Goal: Task Accomplishment & Management: Manage account settings

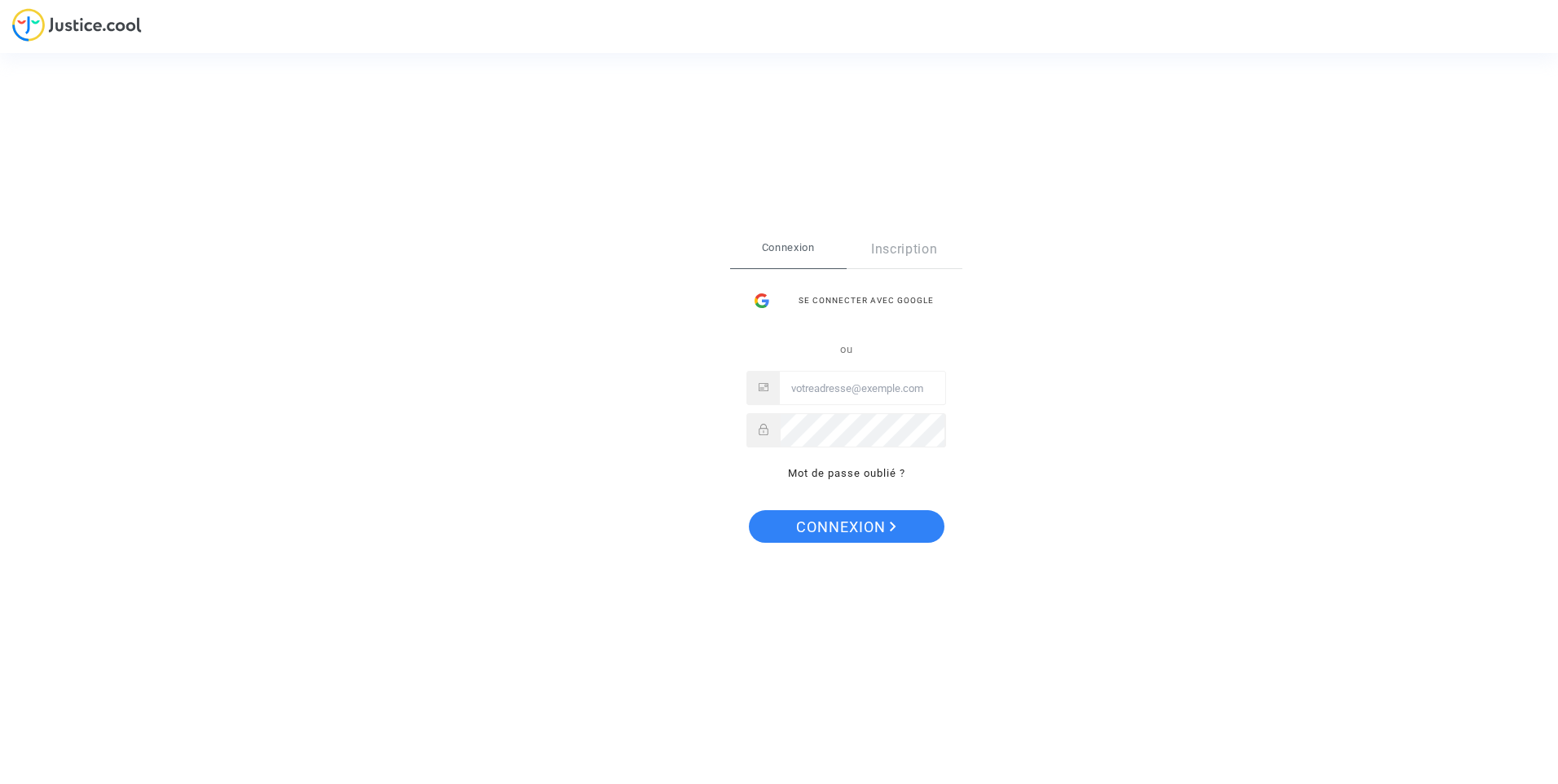
click at [849, 286] on div "Se connecter avec Google" at bounding box center [846, 301] width 200 height 33
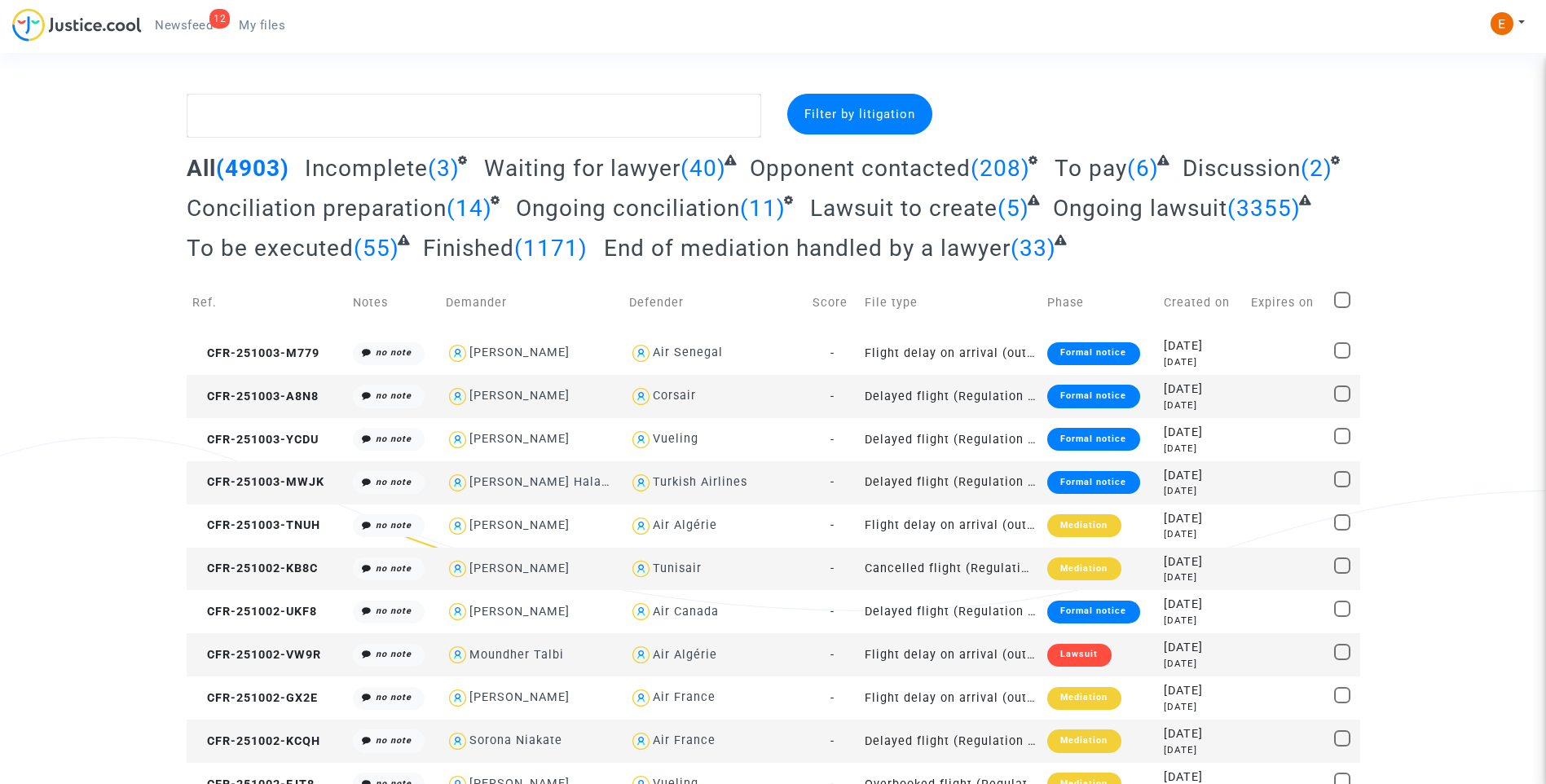
click at [168, 29] on span "Newsfeed" at bounding box center [183, 25] width 58 height 15
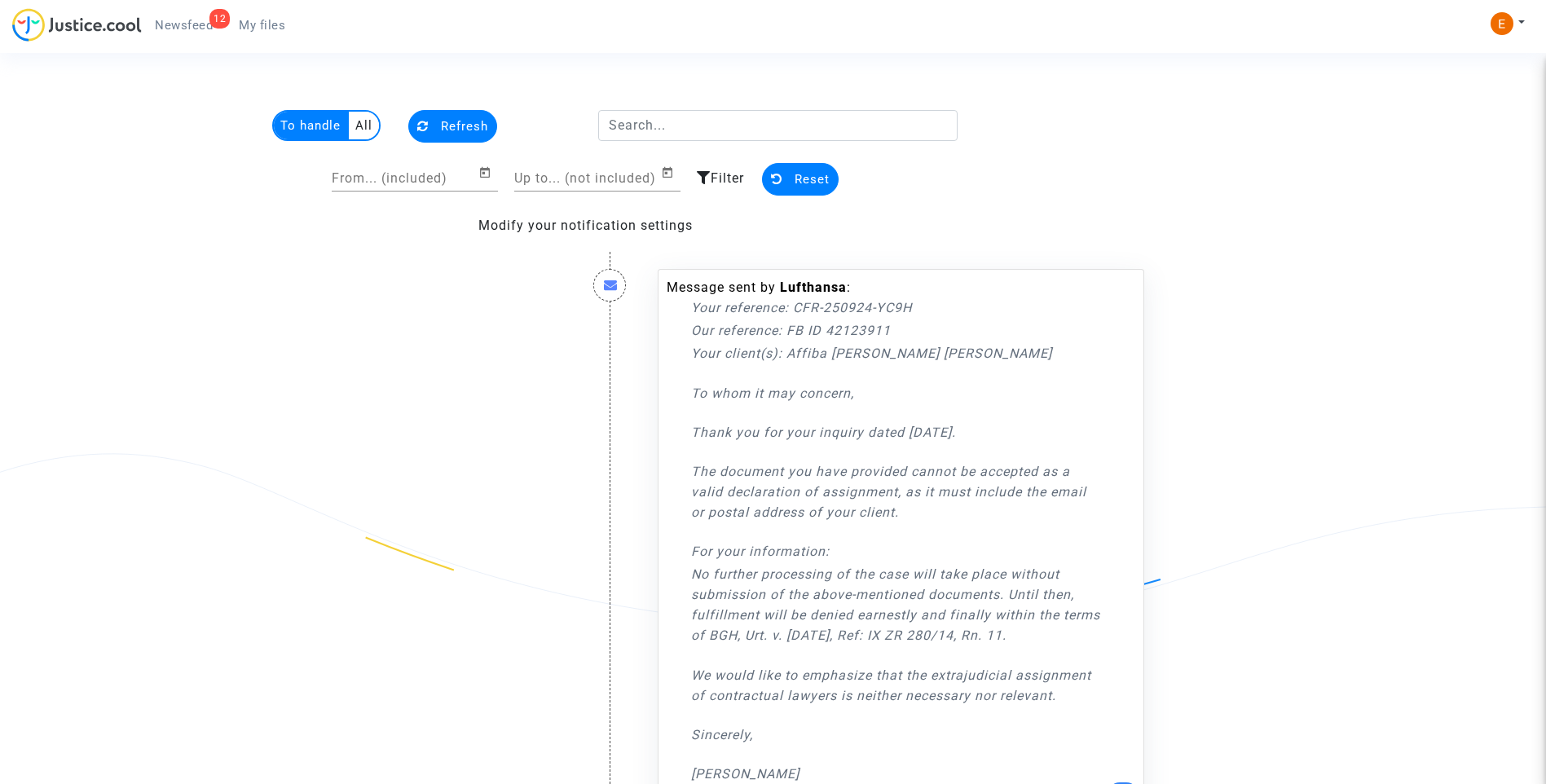
click at [255, 26] on span "My files" at bounding box center [261, 25] width 46 height 15
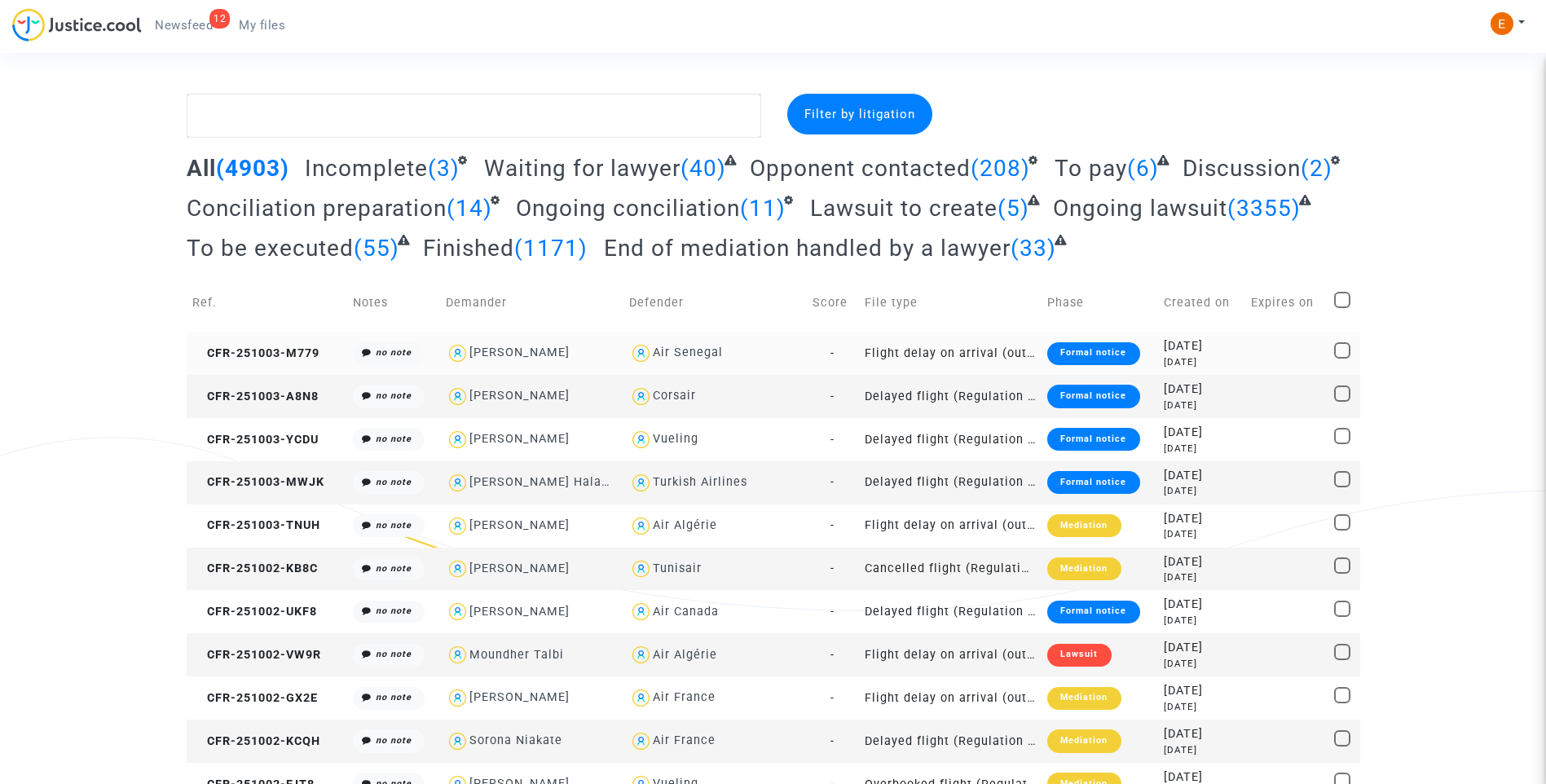
click at [1047, 355] on div "Formal notice" at bounding box center [1094, 353] width 92 height 23
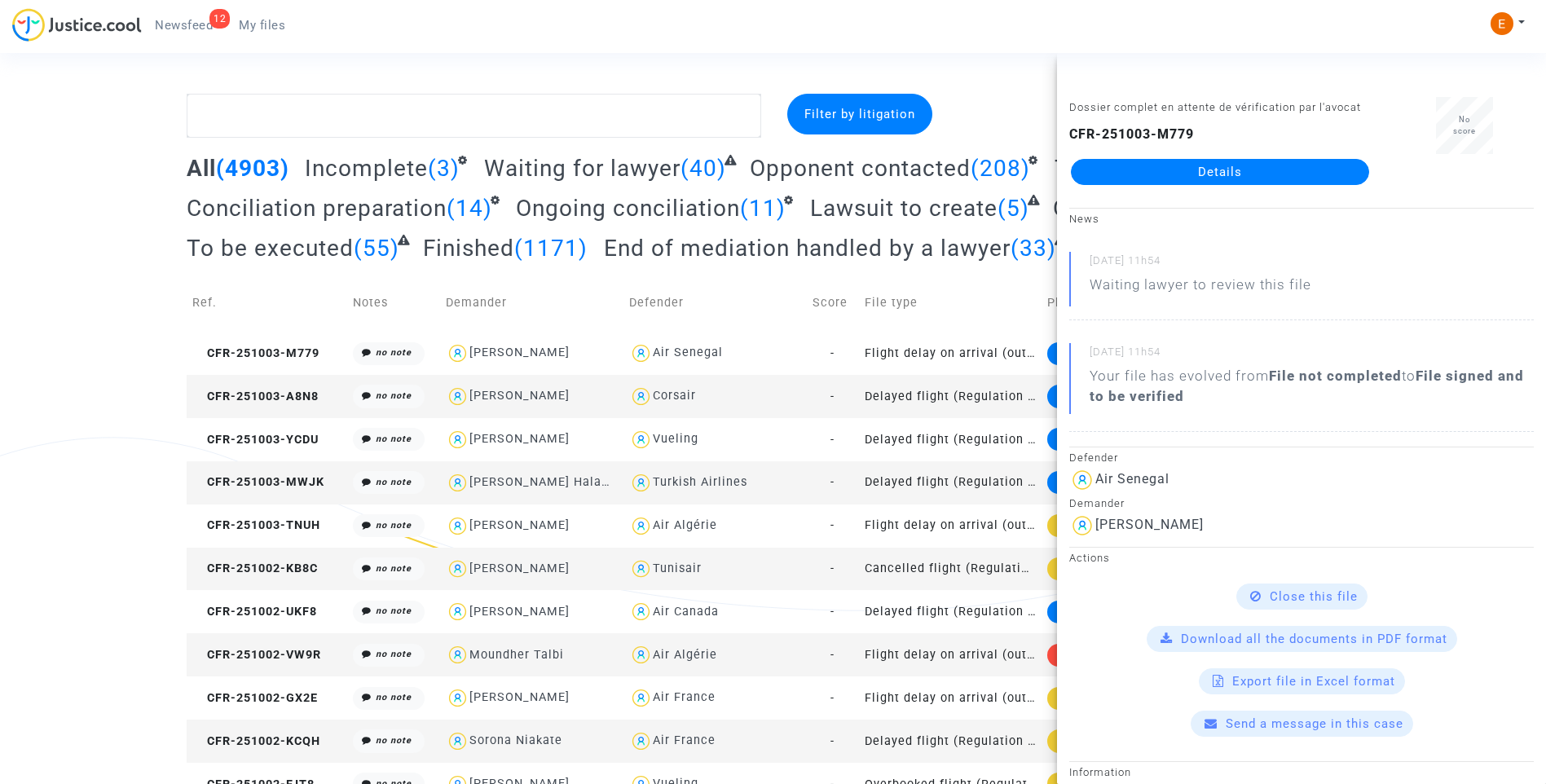
click at [1234, 167] on link "Details" at bounding box center [1220, 172] width 298 height 26
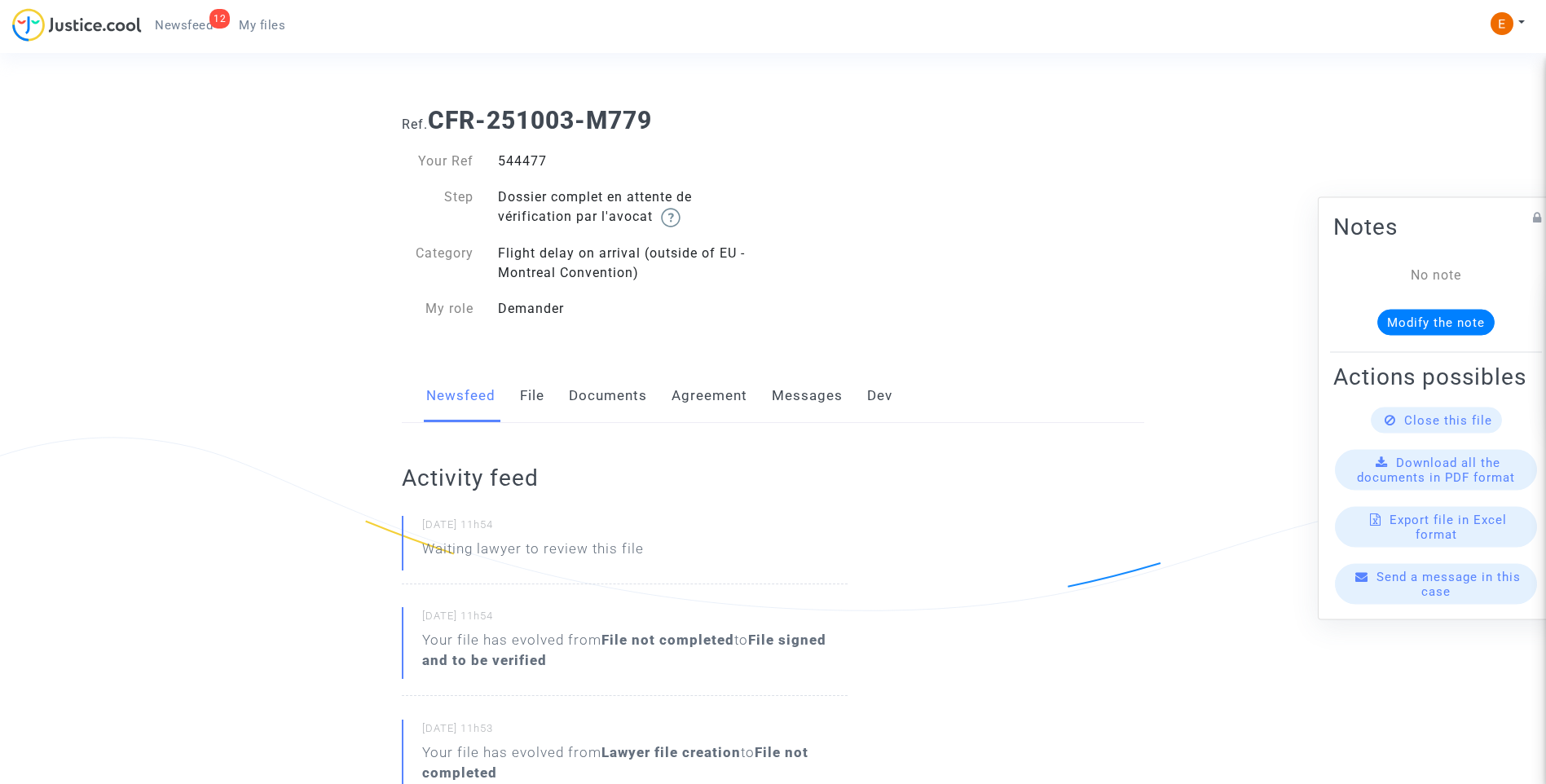
click at [614, 390] on link "Documents" at bounding box center [607, 396] width 78 height 54
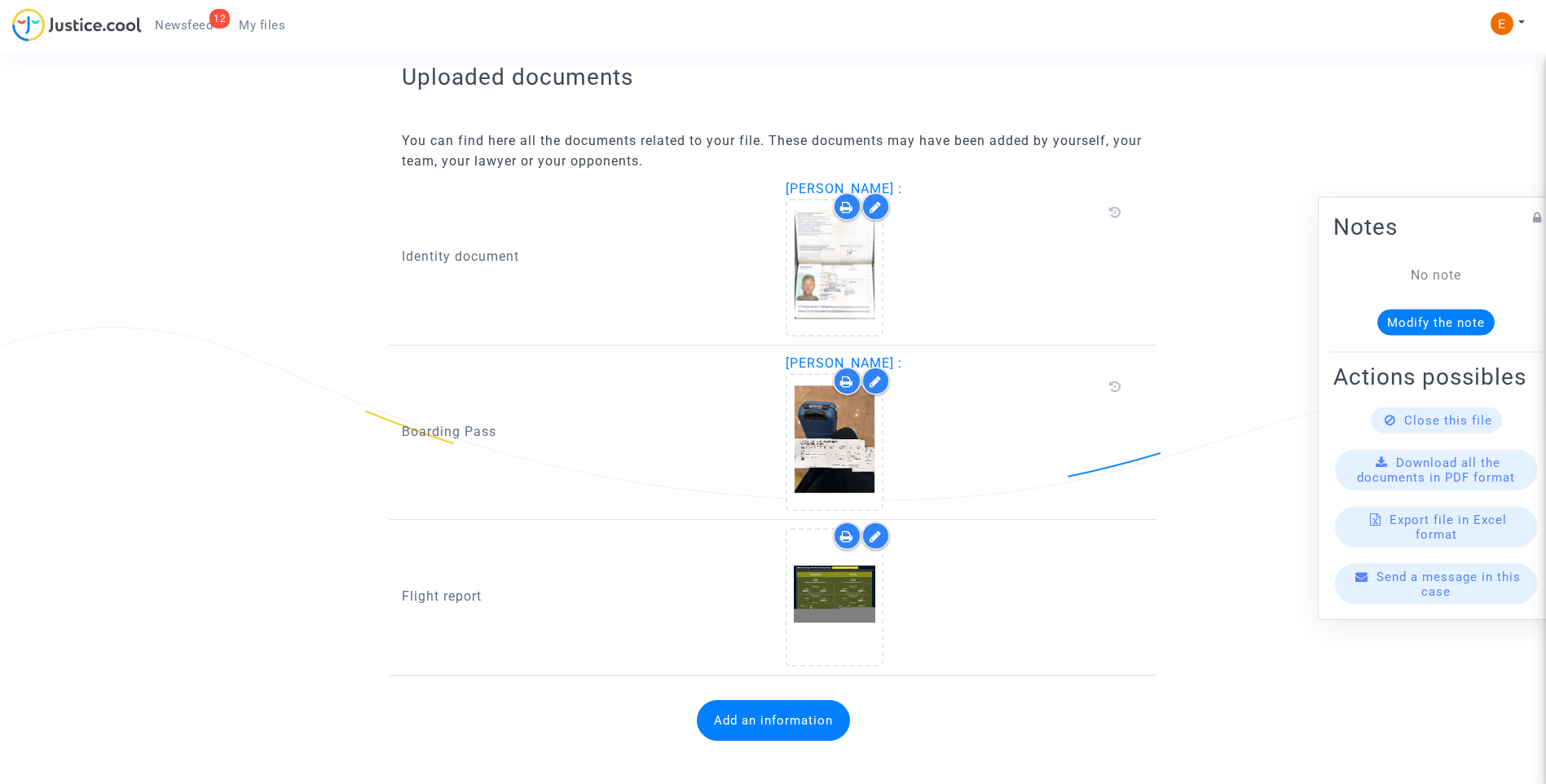
scroll to position [984, 0]
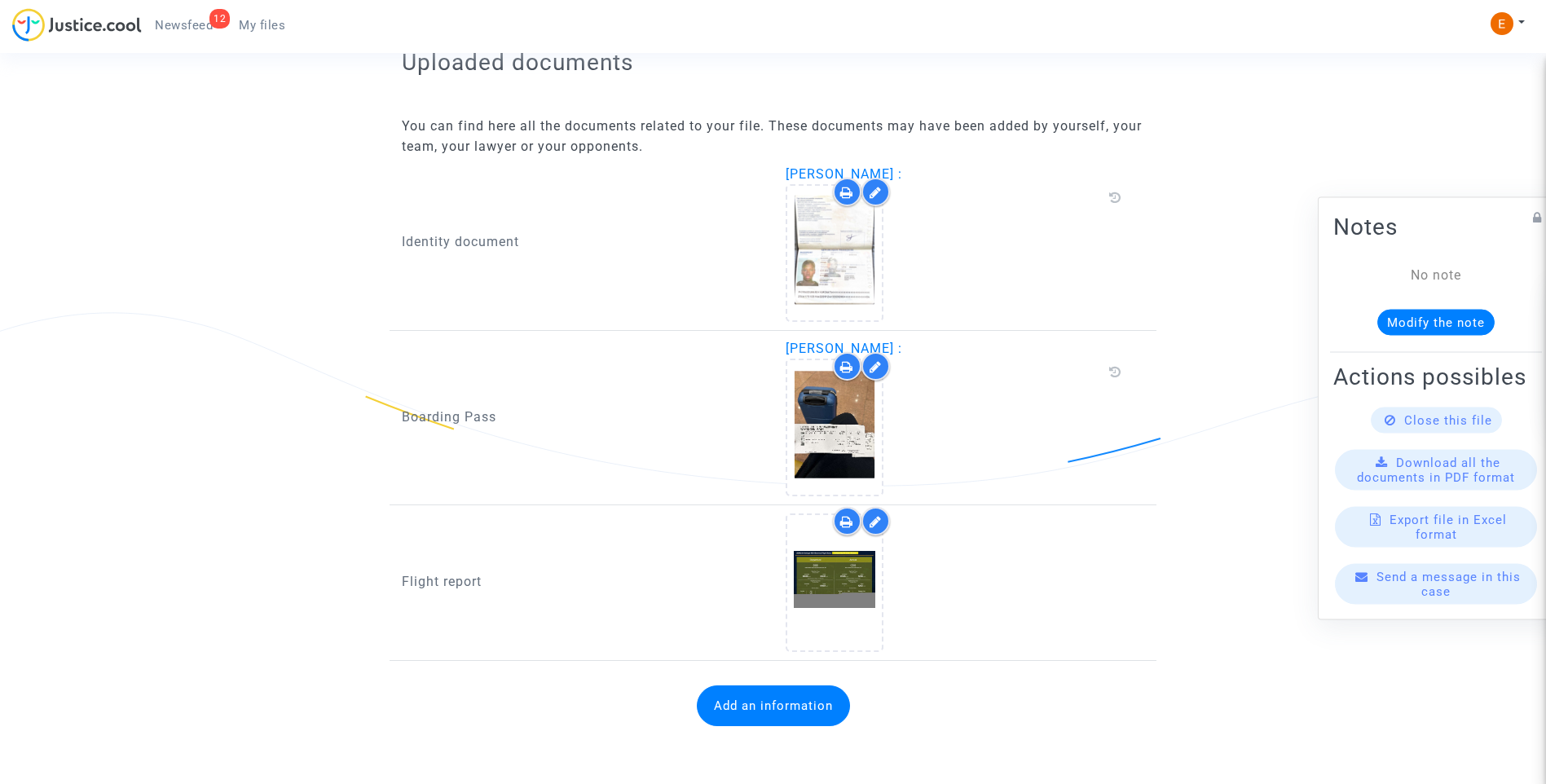
click at [794, 710] on button "Add an information" at bounding box center [773, 705] width 154 height 41
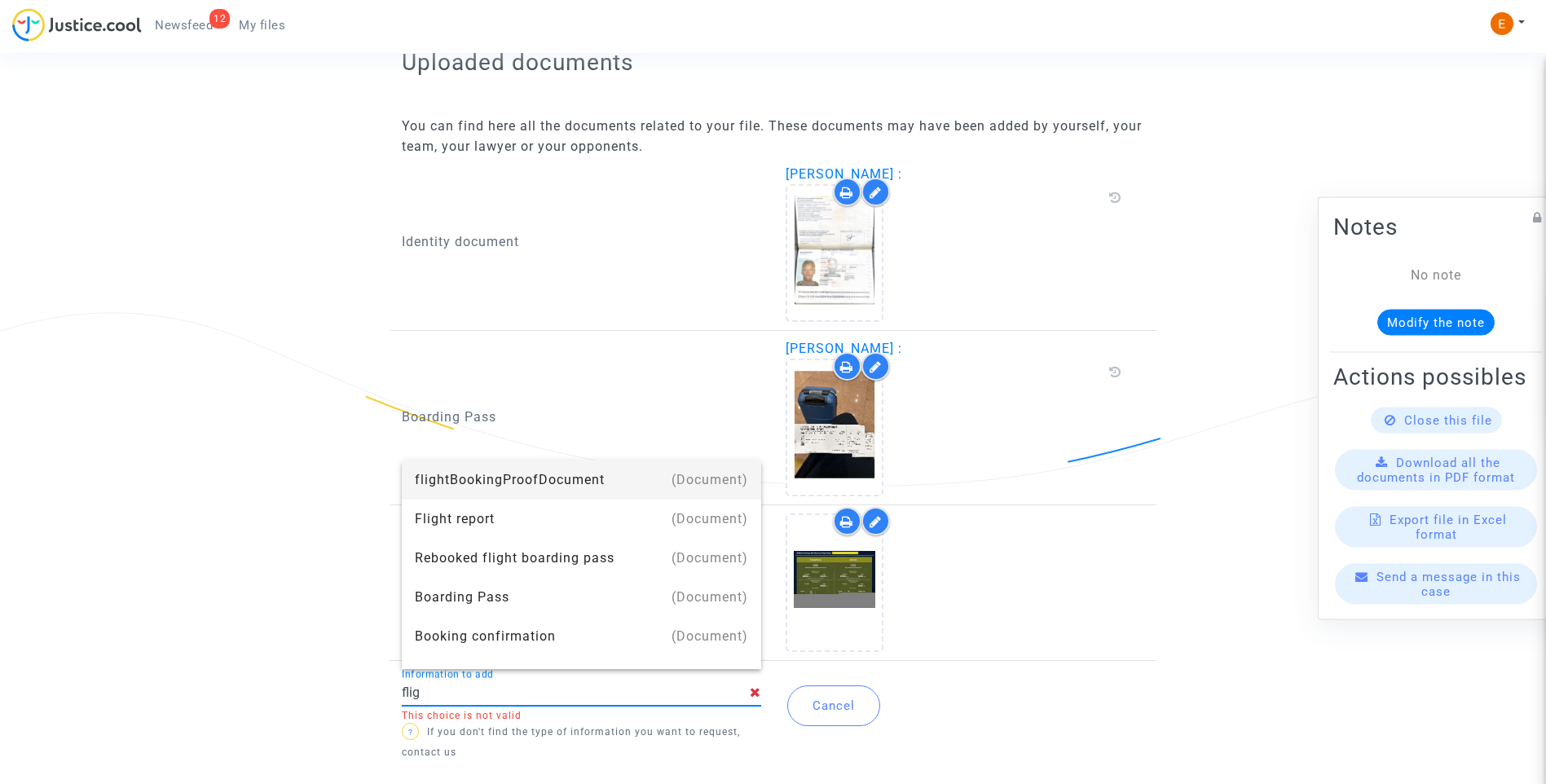
type input "flig"
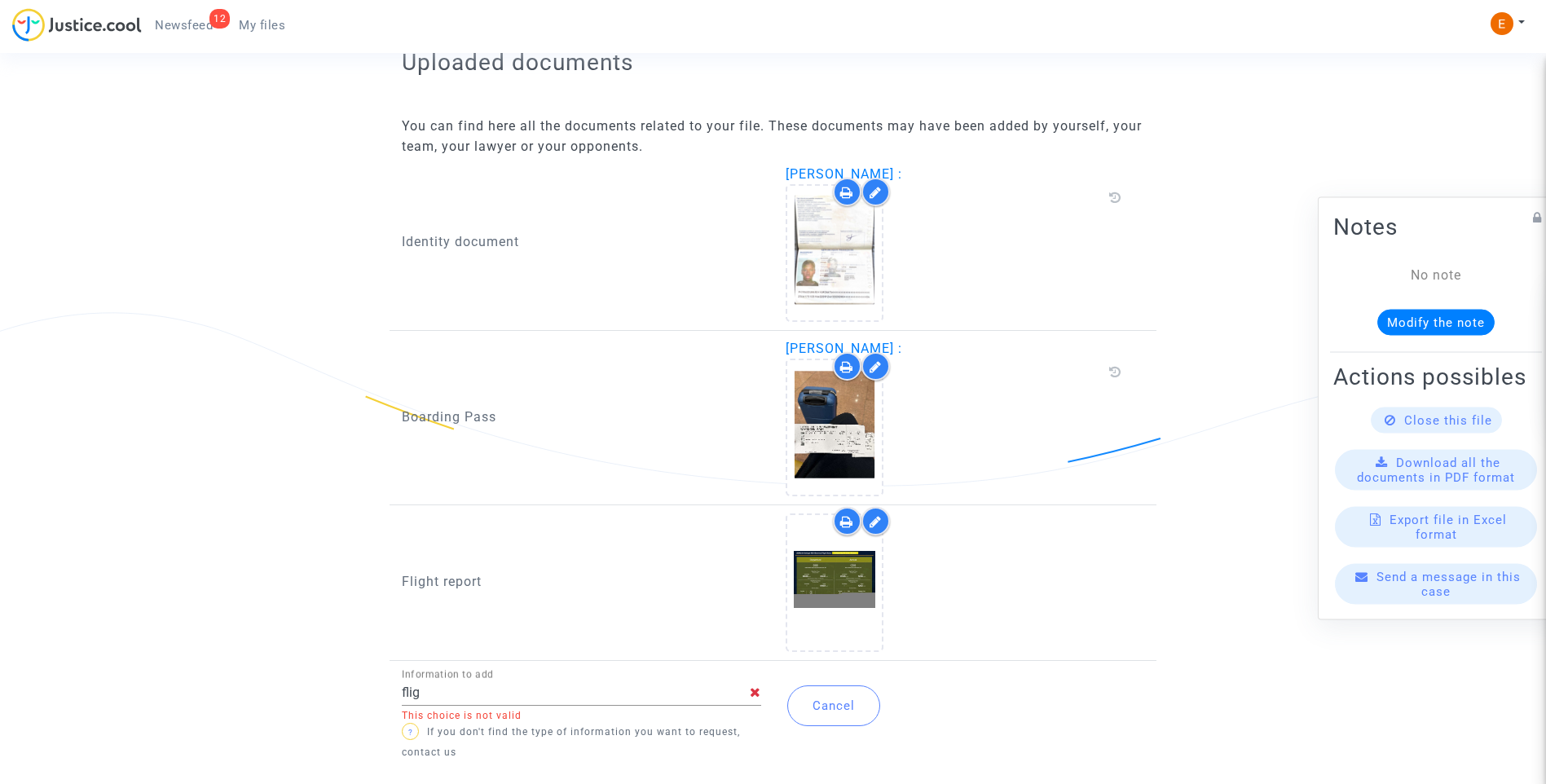
click at [759, 695] on icon at bounding box center [755, 692] width 11 height 13
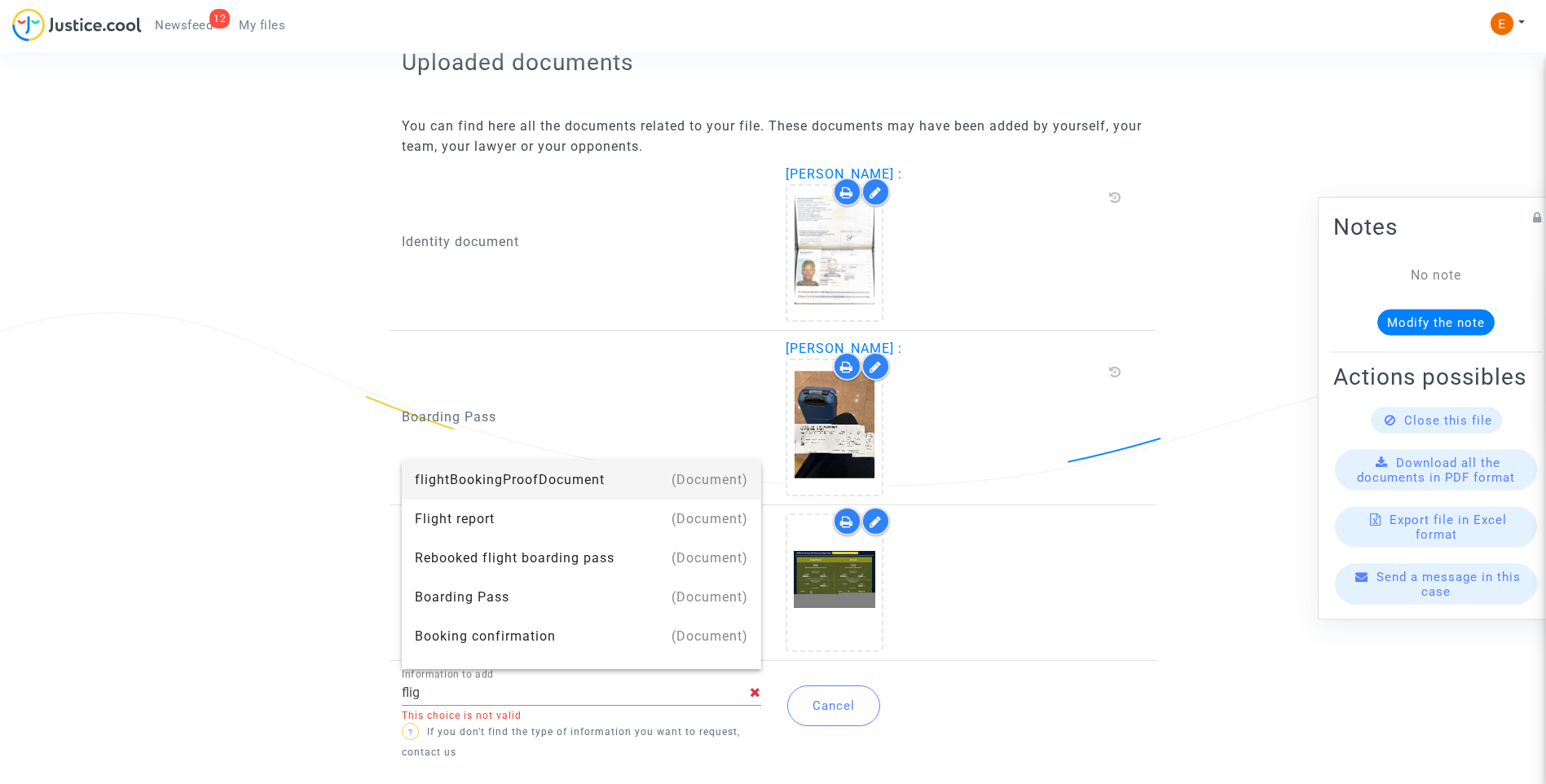
click at [751, 692] on icon at bounding box center [755, 692] width 11 height 13
click at [820, 704] on button "Cancel" at bounding box center [833, 705] width 93 height 41
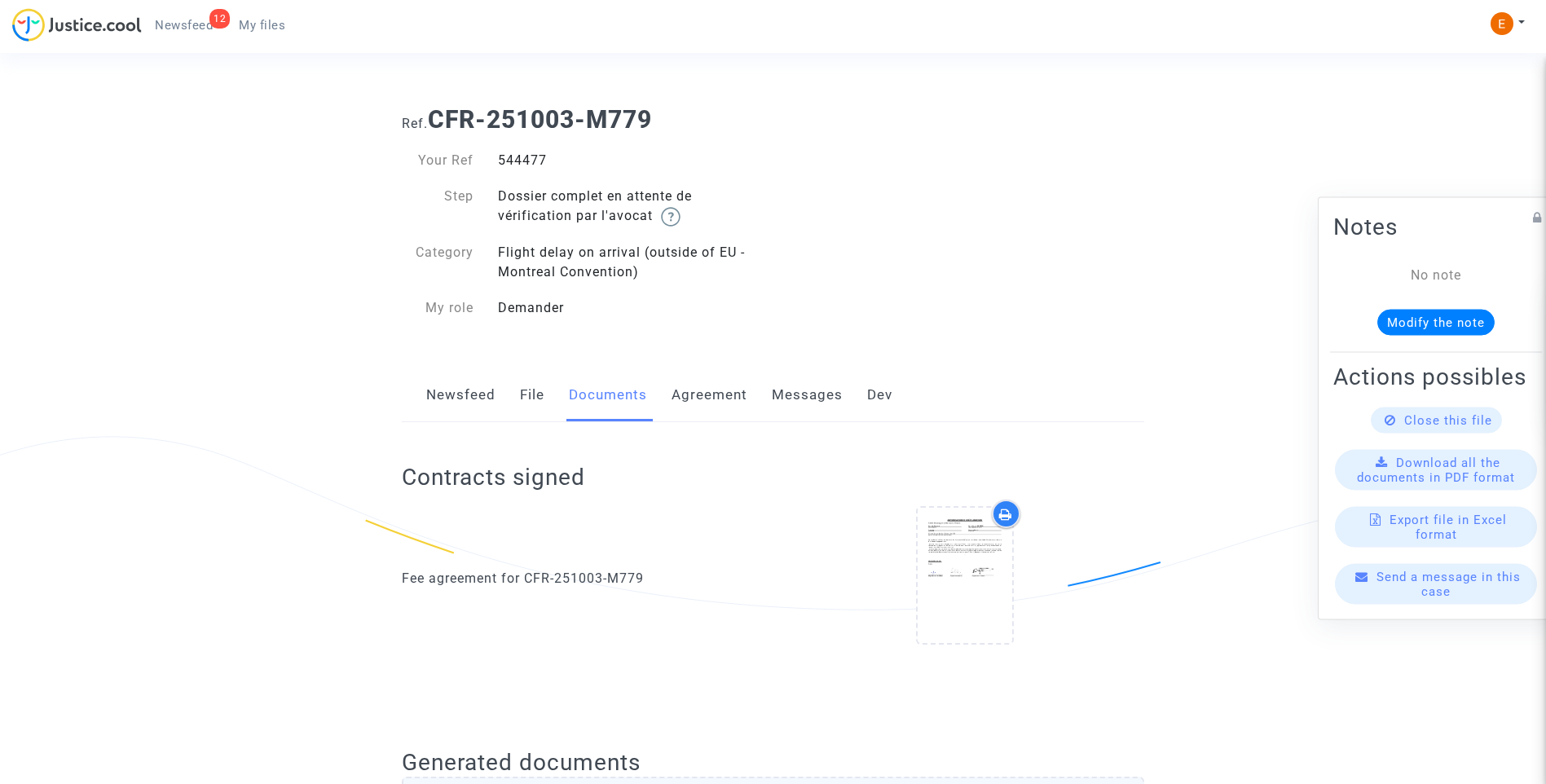
scroll to position [0, 0]
click at [189, 29] on span "Newsfeed" at bounding box center [183, 25] width 58 height 15
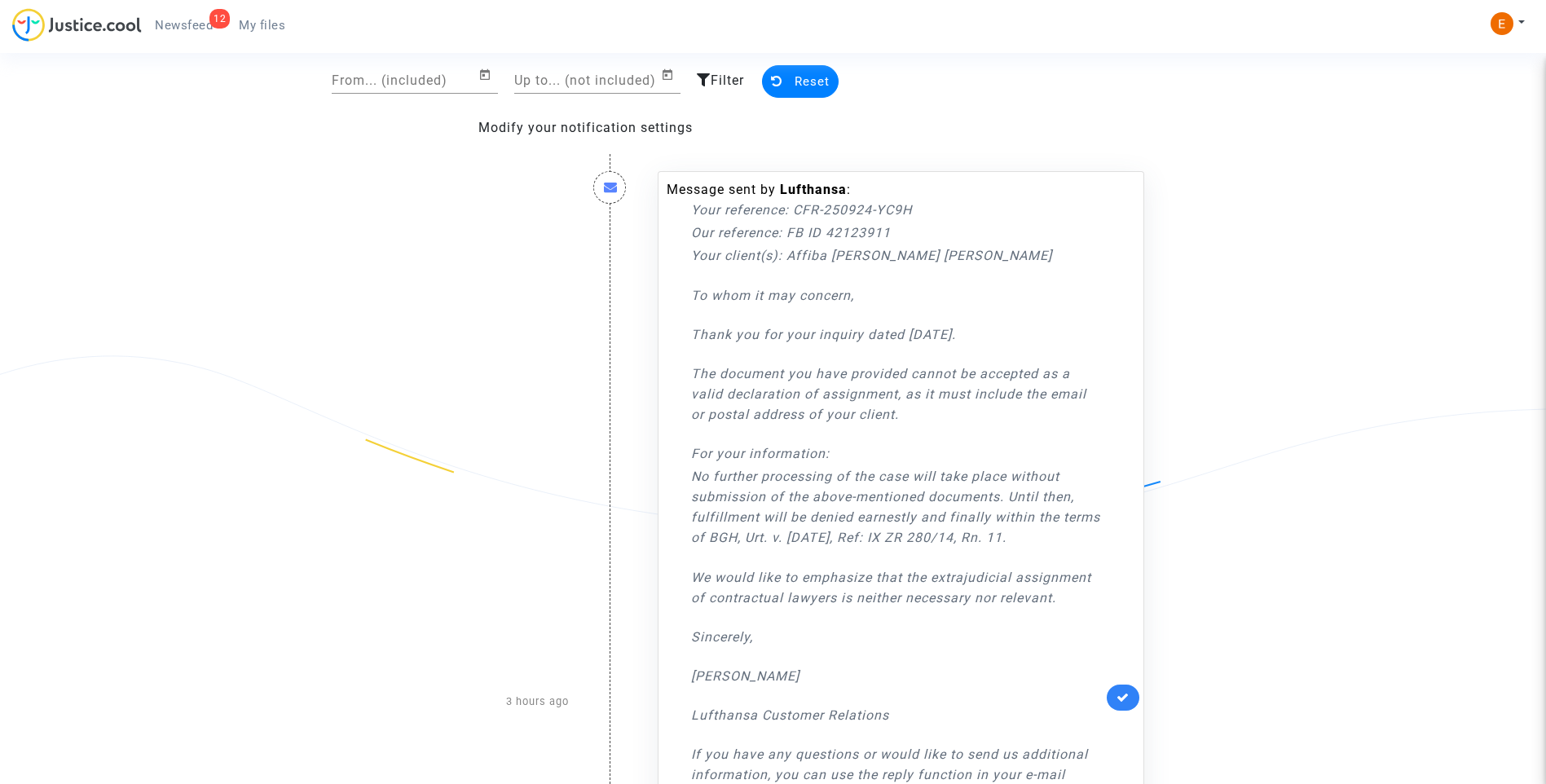
scroll to position [244, 0]
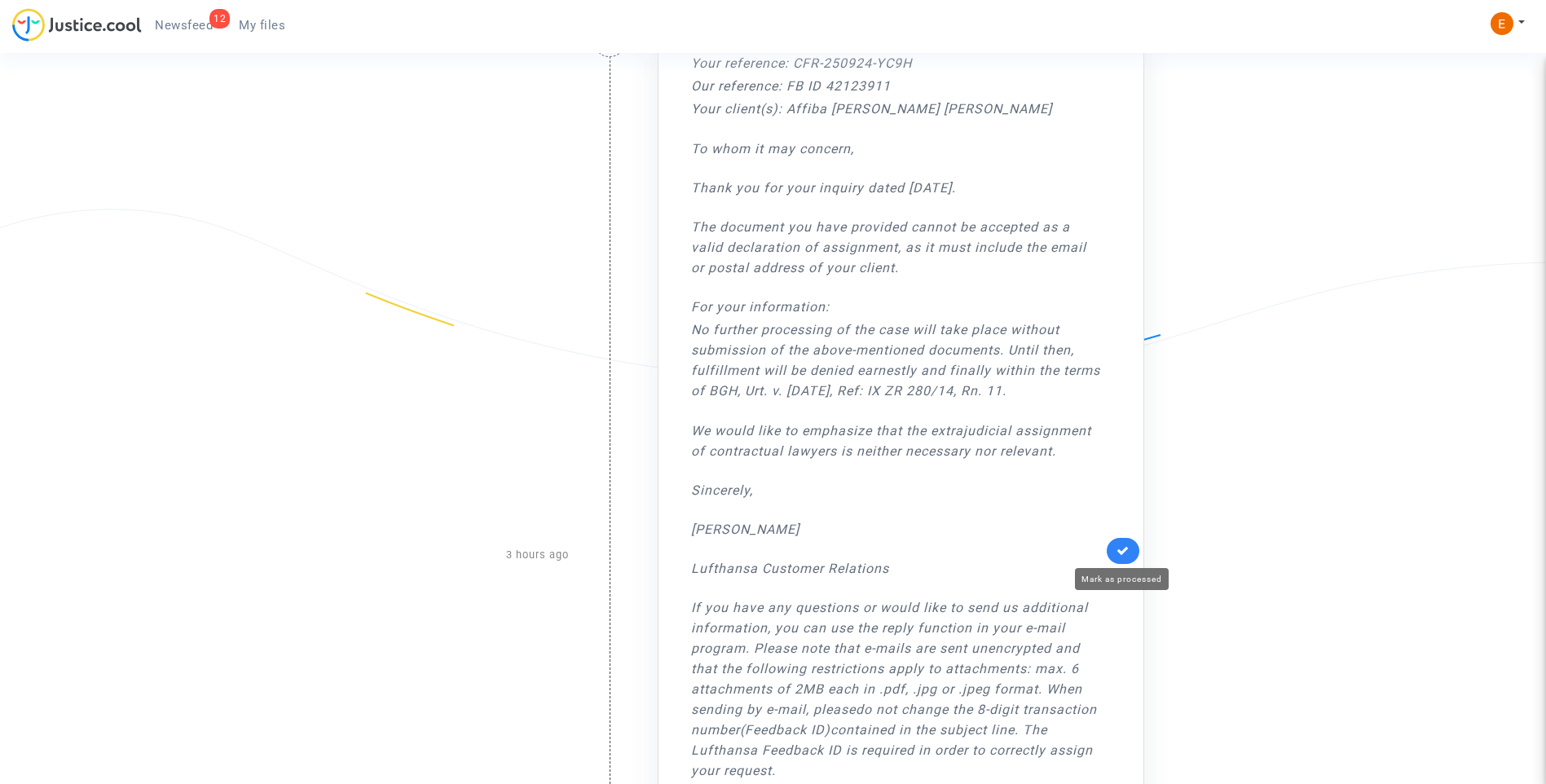
click at [1127, 545] on icon at bounding box center [1123, 549] width 13 height 12
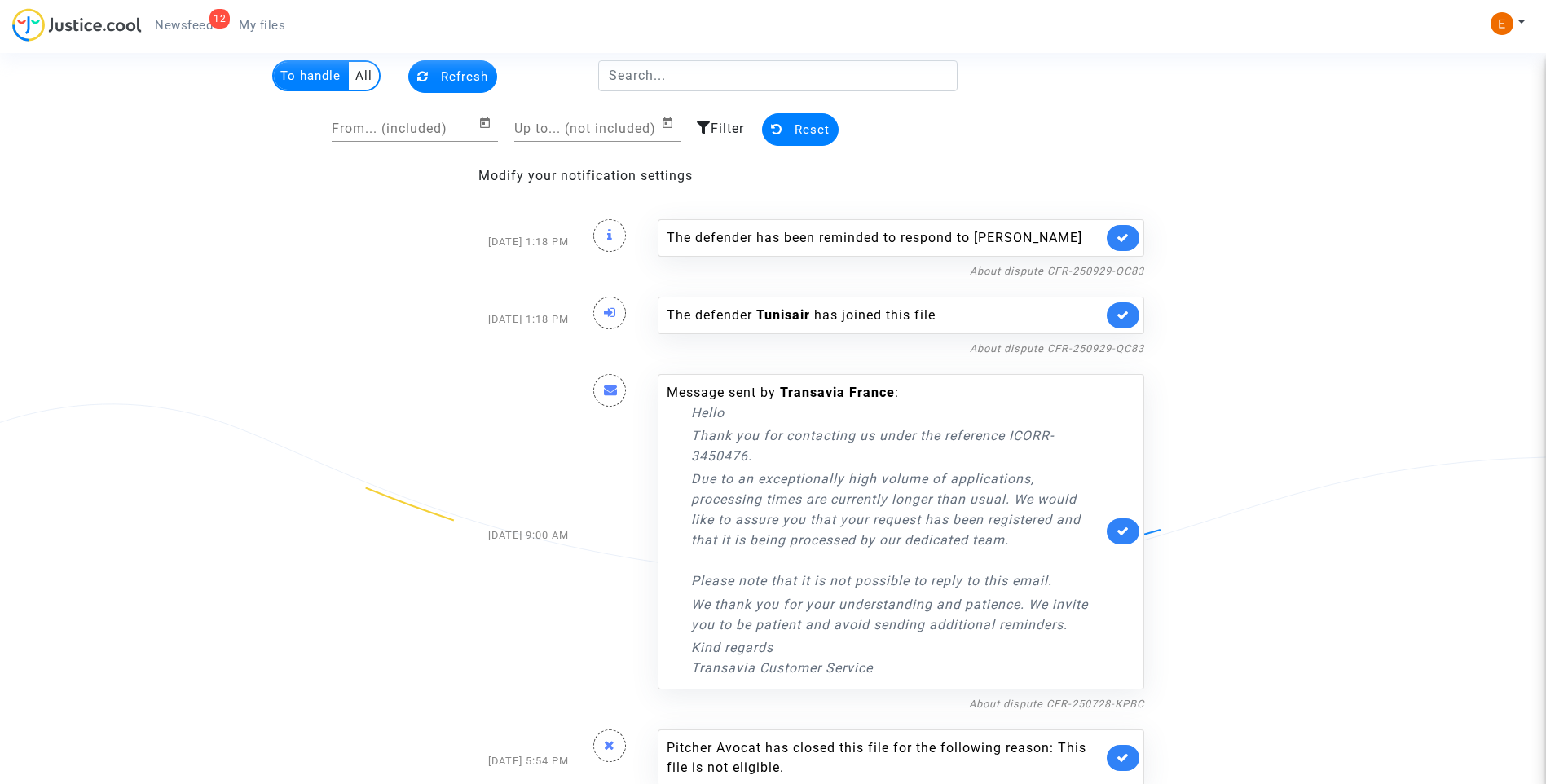
scroll to position [0, 0]
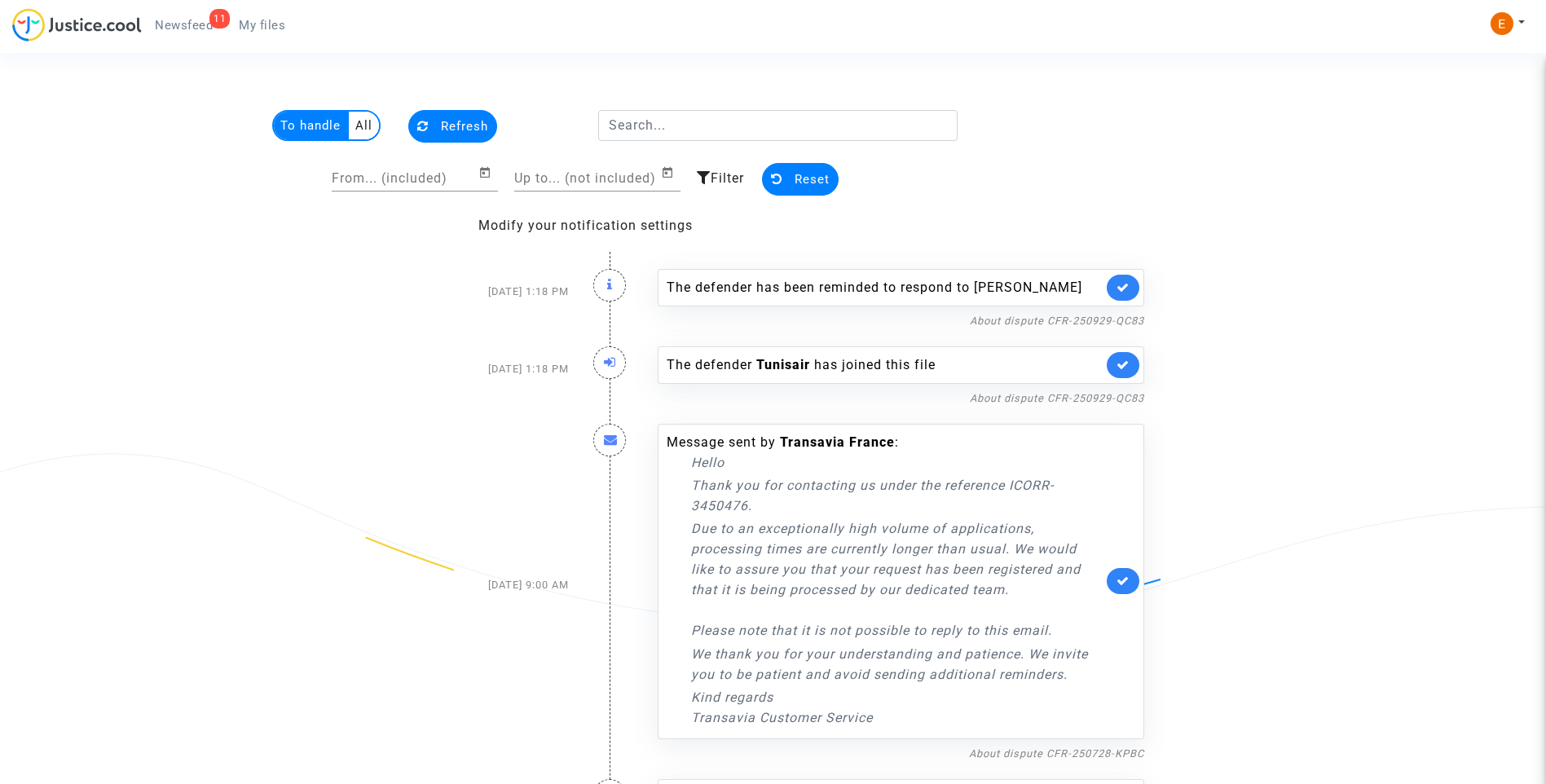
click at [1127, 301] on link at bounding box center [1123, 287] width 33 height 26
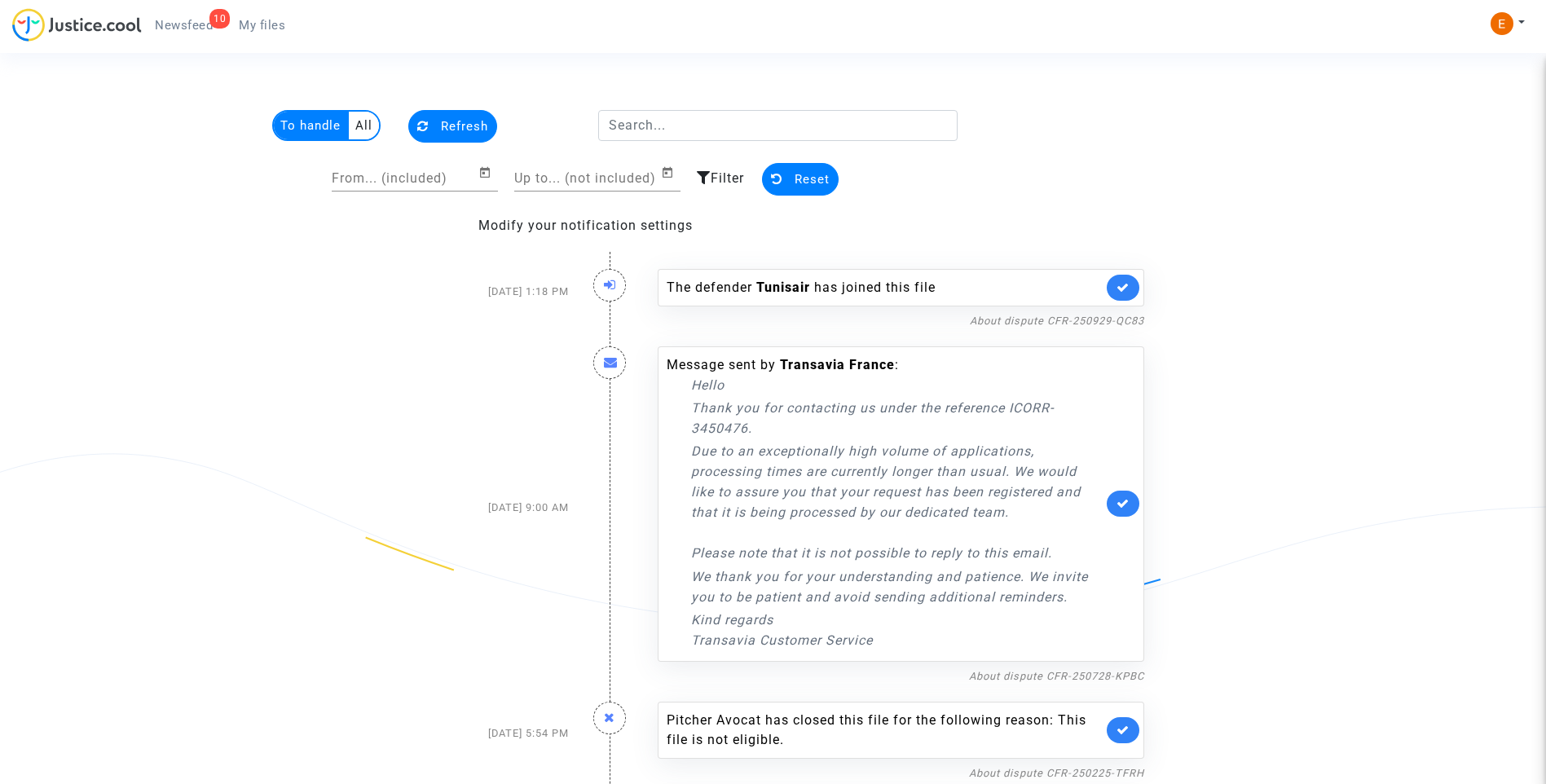
click at [1127, 299] on link at bounding box center [1123, 287] width 33 height 26
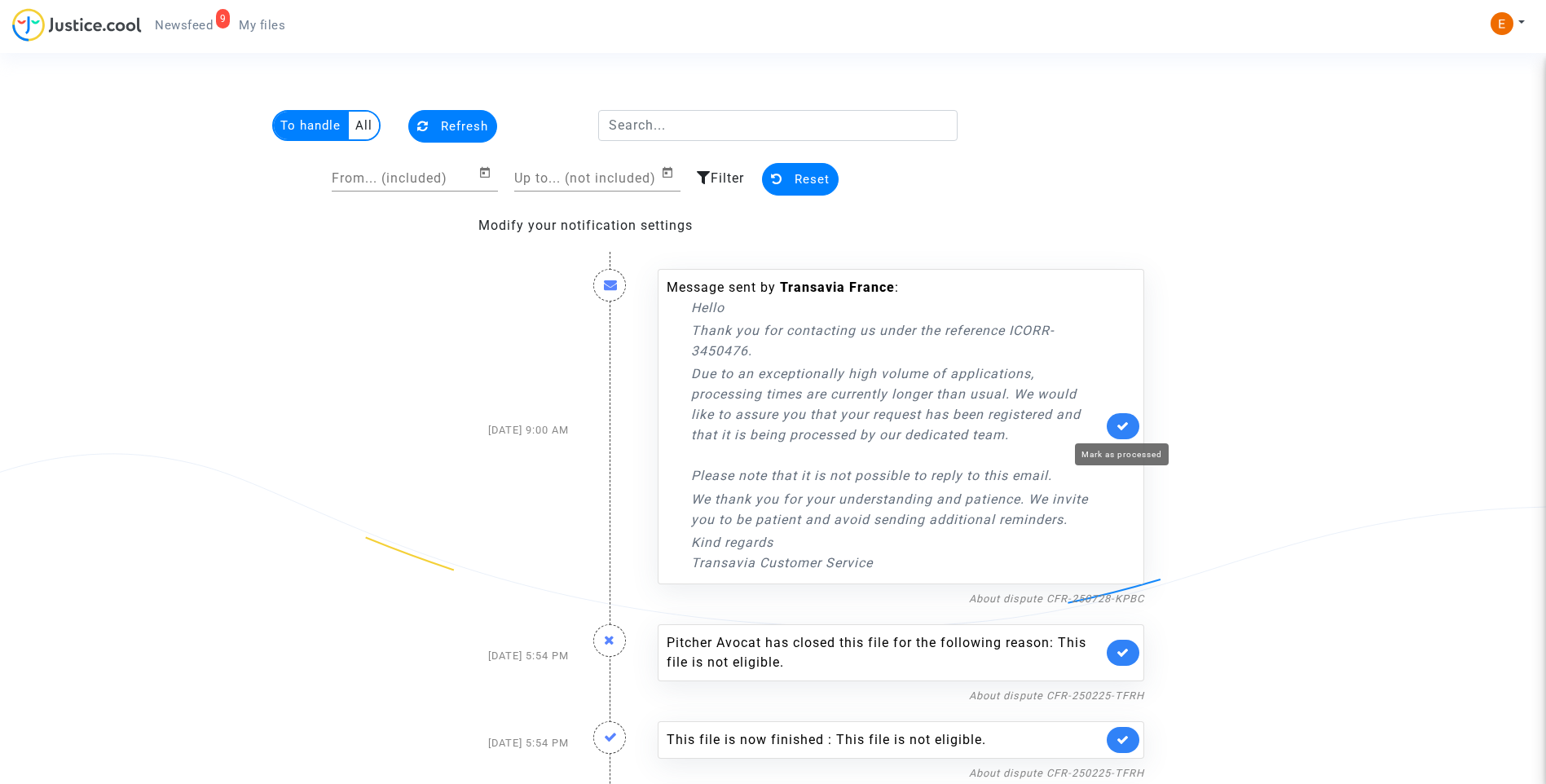
click at [1118, 424] on icon at bounding box center [1123, 425] width 13 height 12
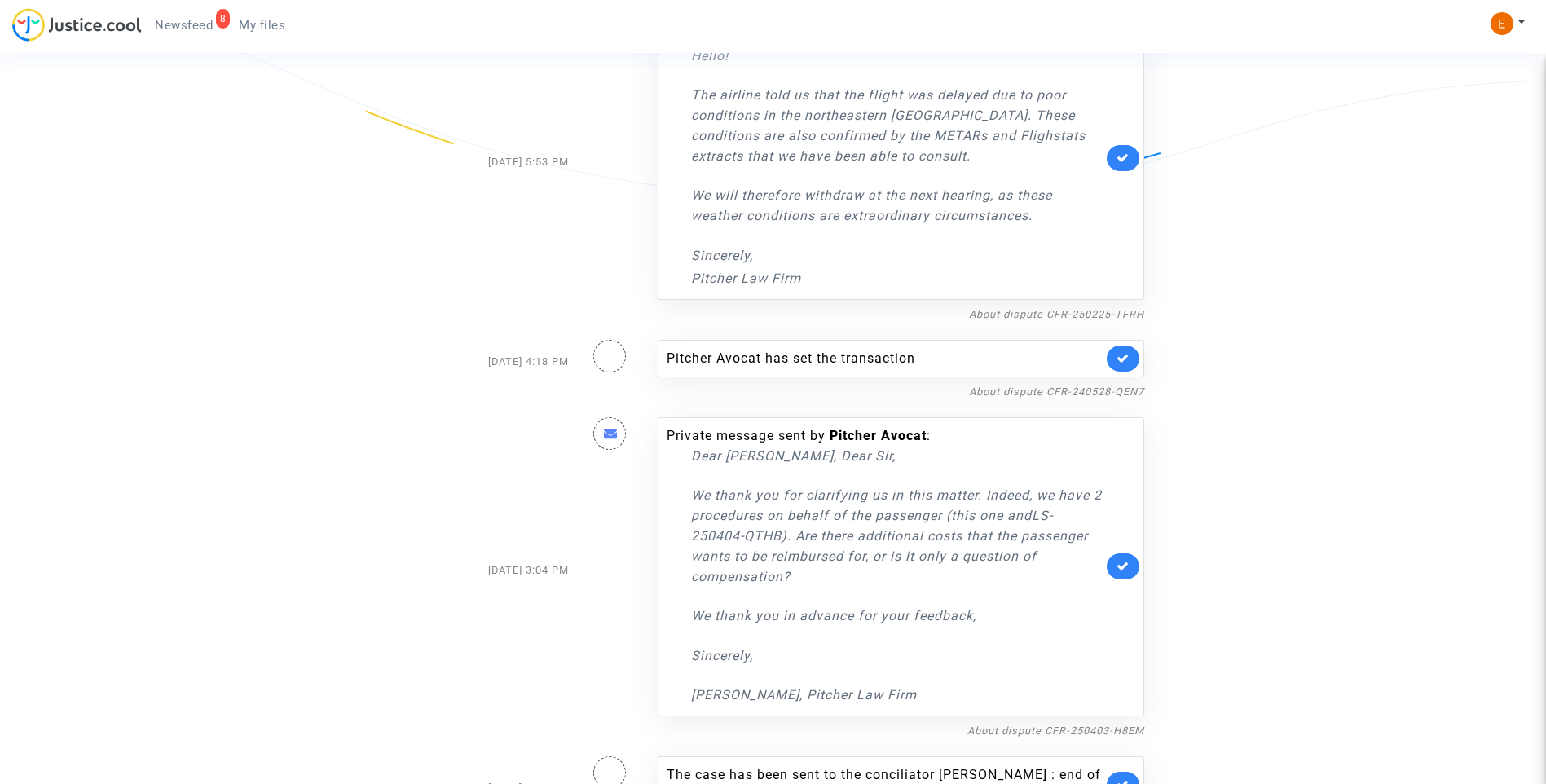
scroll to position [68, 0]
